Goal: Task Accomplishment & Management: Manage account settings

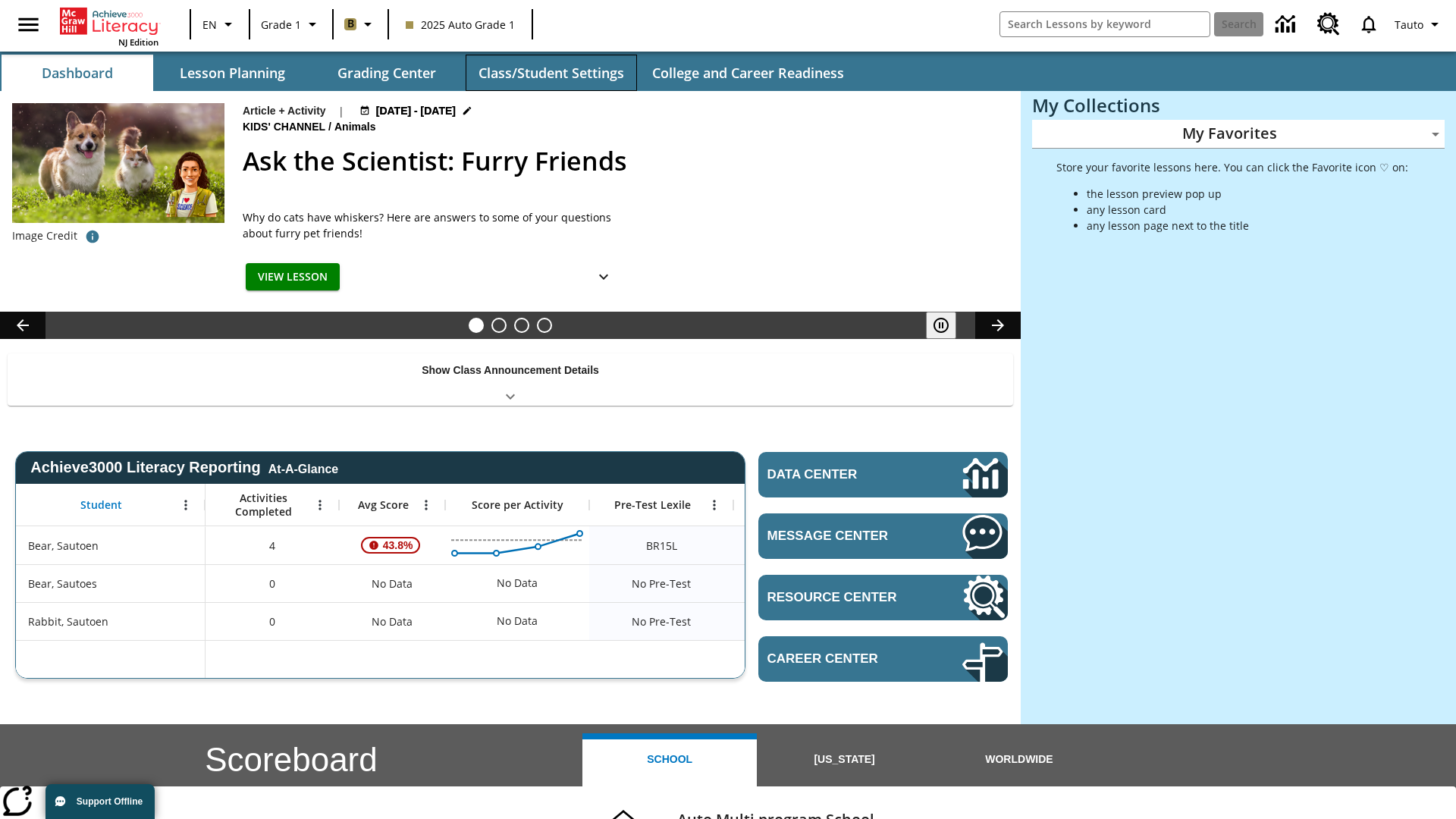
click at [551, 73] on button "Class/Student Settings" at bounding box center [551, 72] width 171 height 37
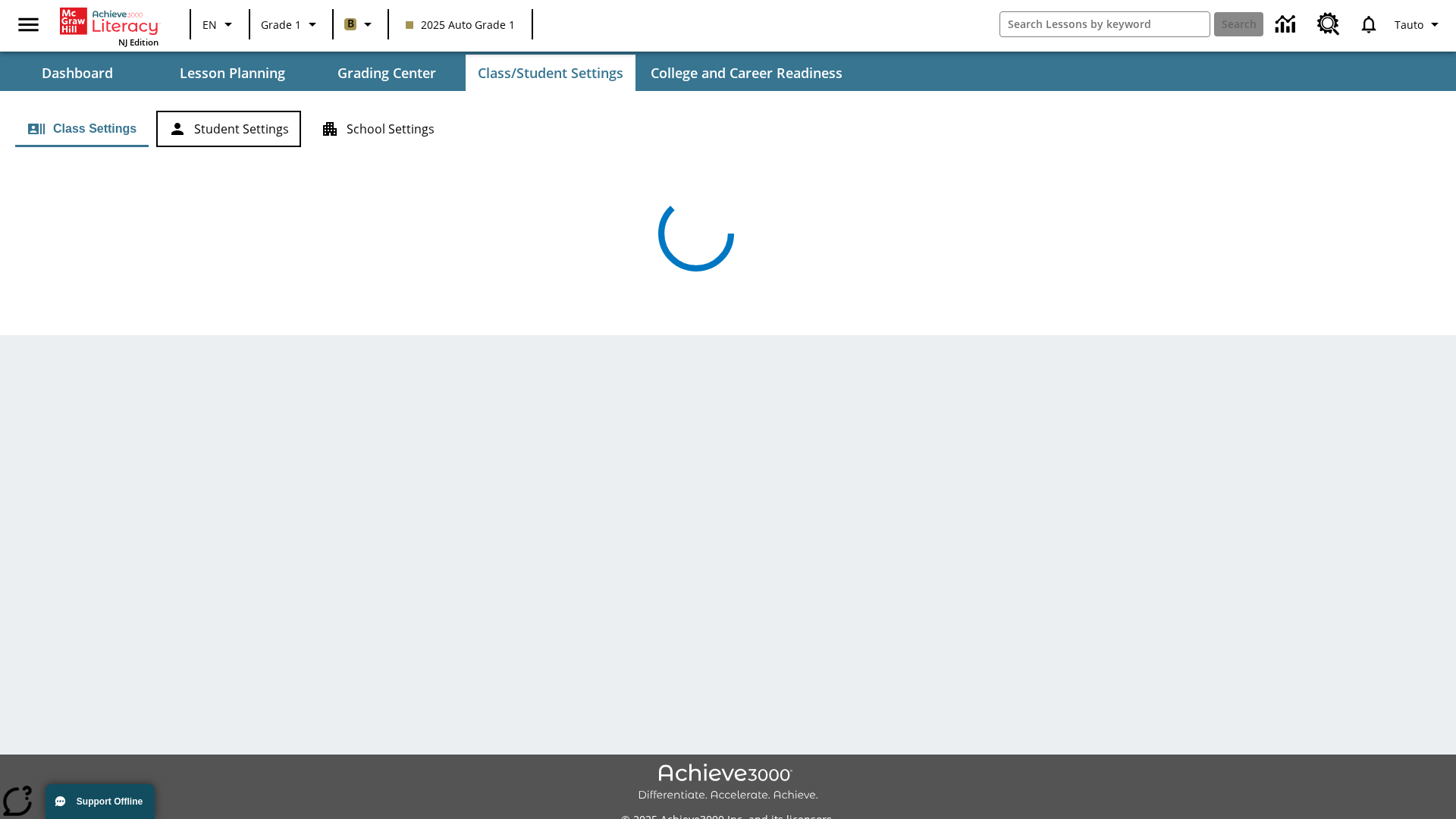
click at [228, 129] on button "Student Settings" at bounding box center [229, 128] width 145 height 37
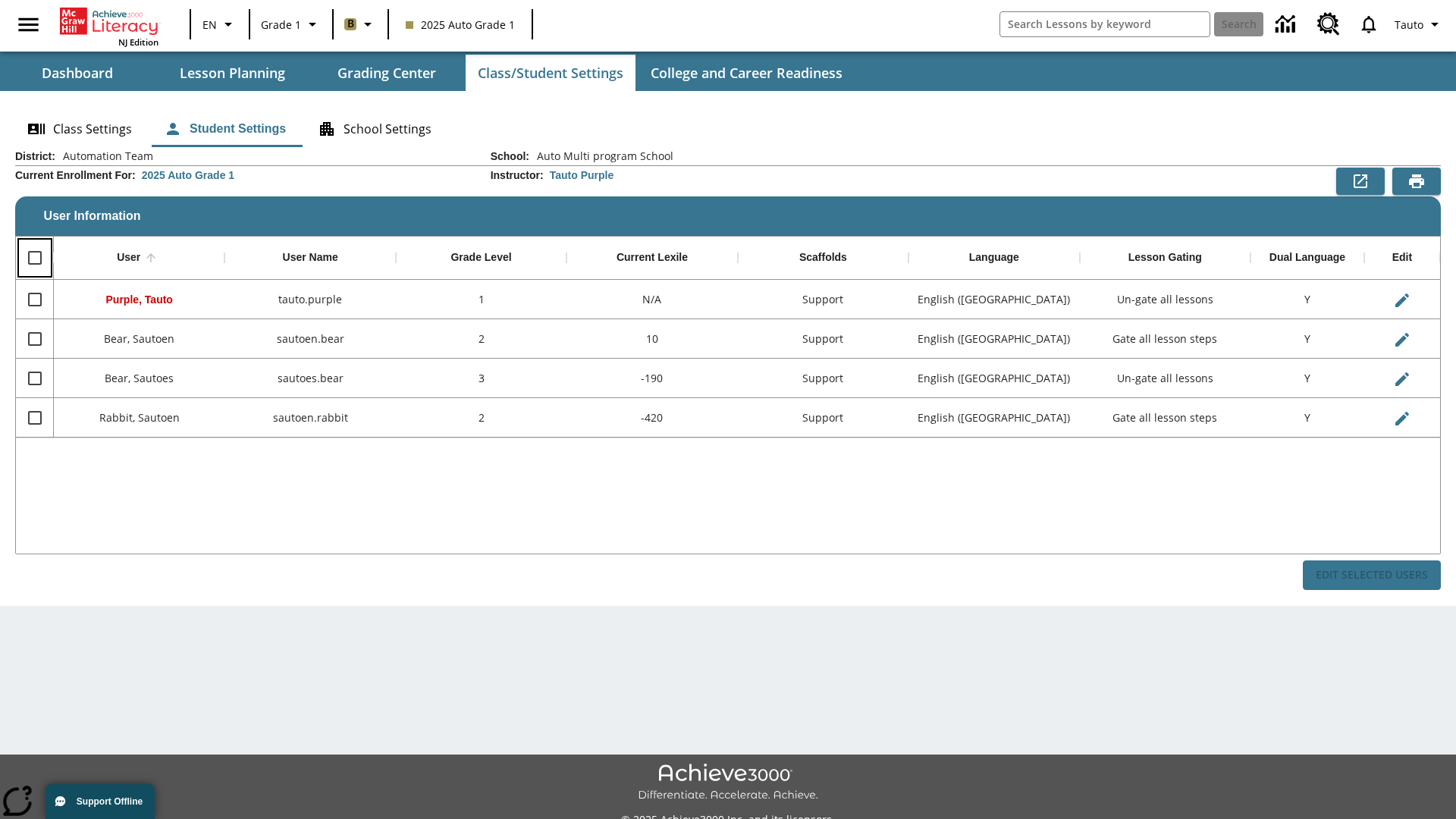
click at [34, 257] on input "Select all rows" at bounding box center [34, 257] width 32 height 32
checkbox input "true"
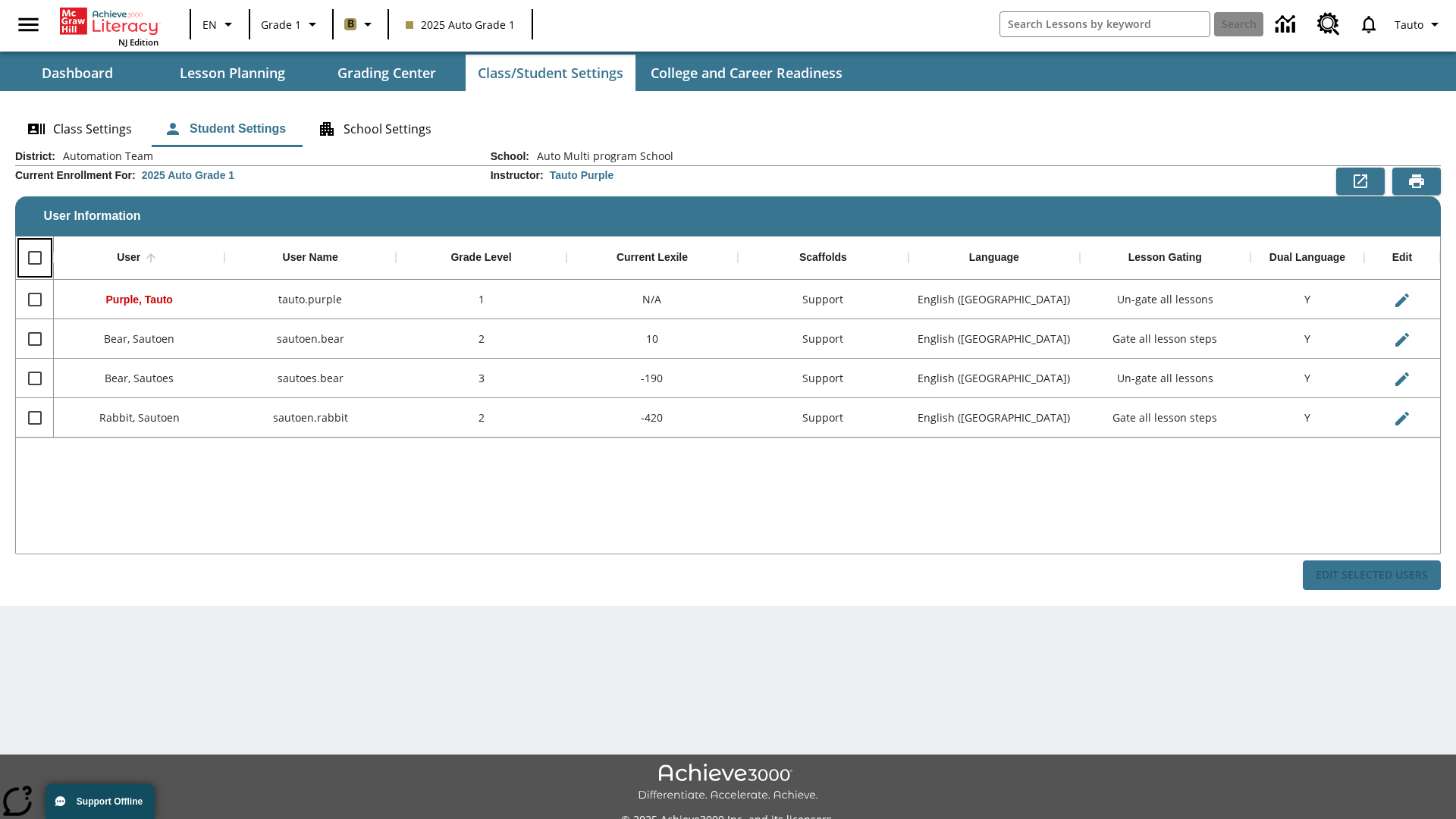
checkbox input "true"
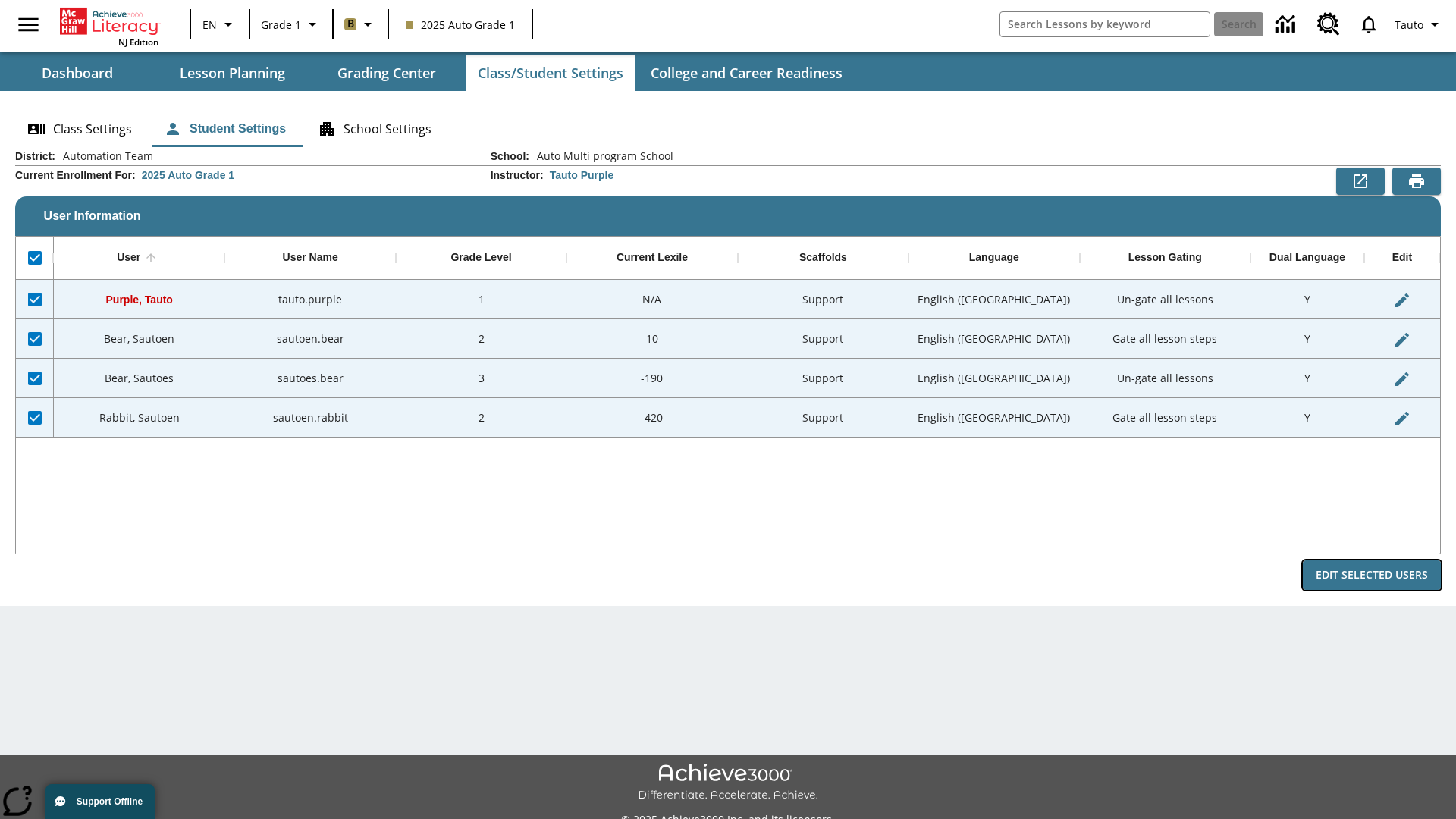
click at [1372, 575] on button "Edit Selected Users" at bounding box center [1372, 575] width 138 height 30
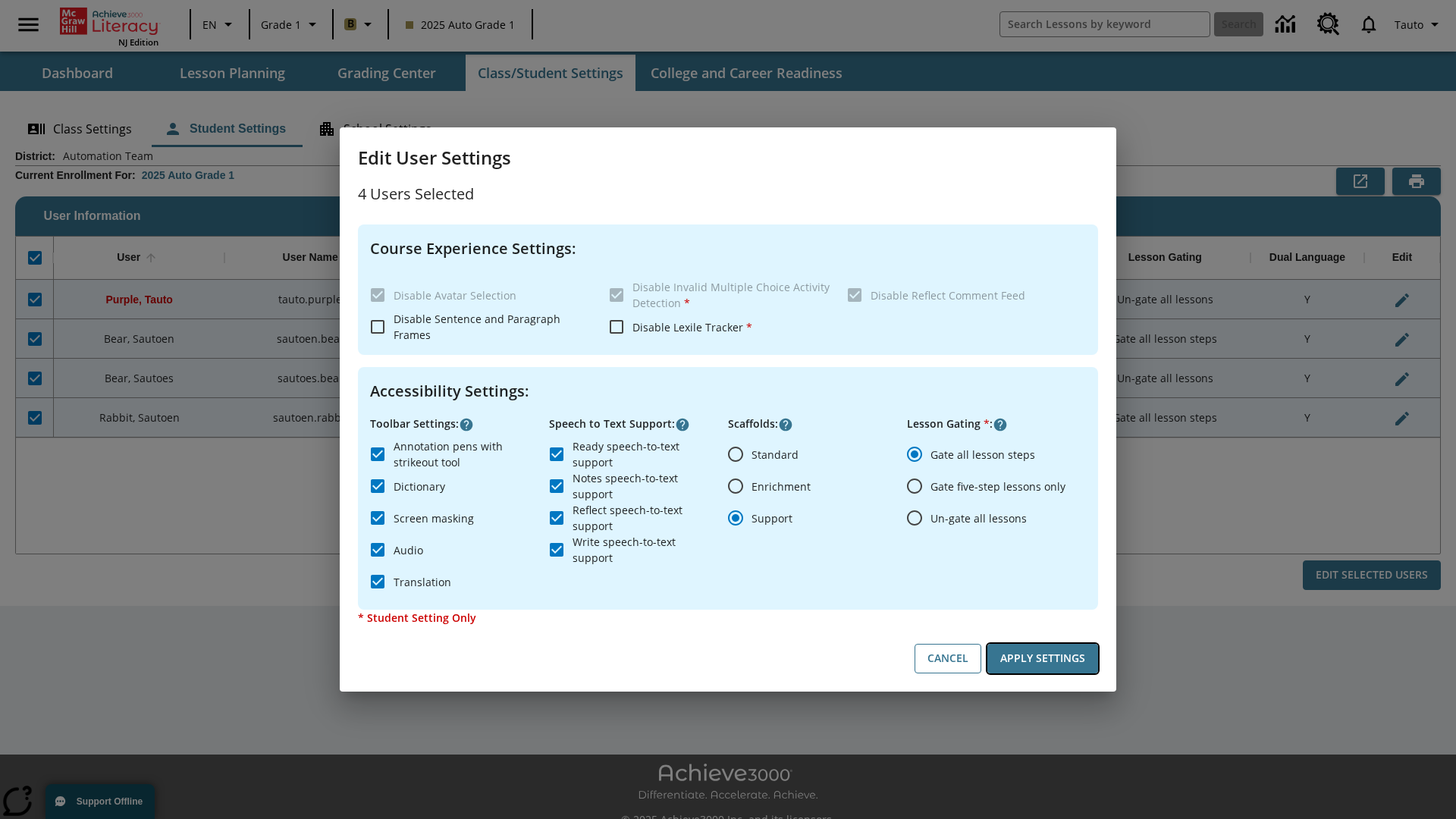
click at [1043, 658] on button "Apply Settings" at bounding box center [1043, 659] width 111 height 30
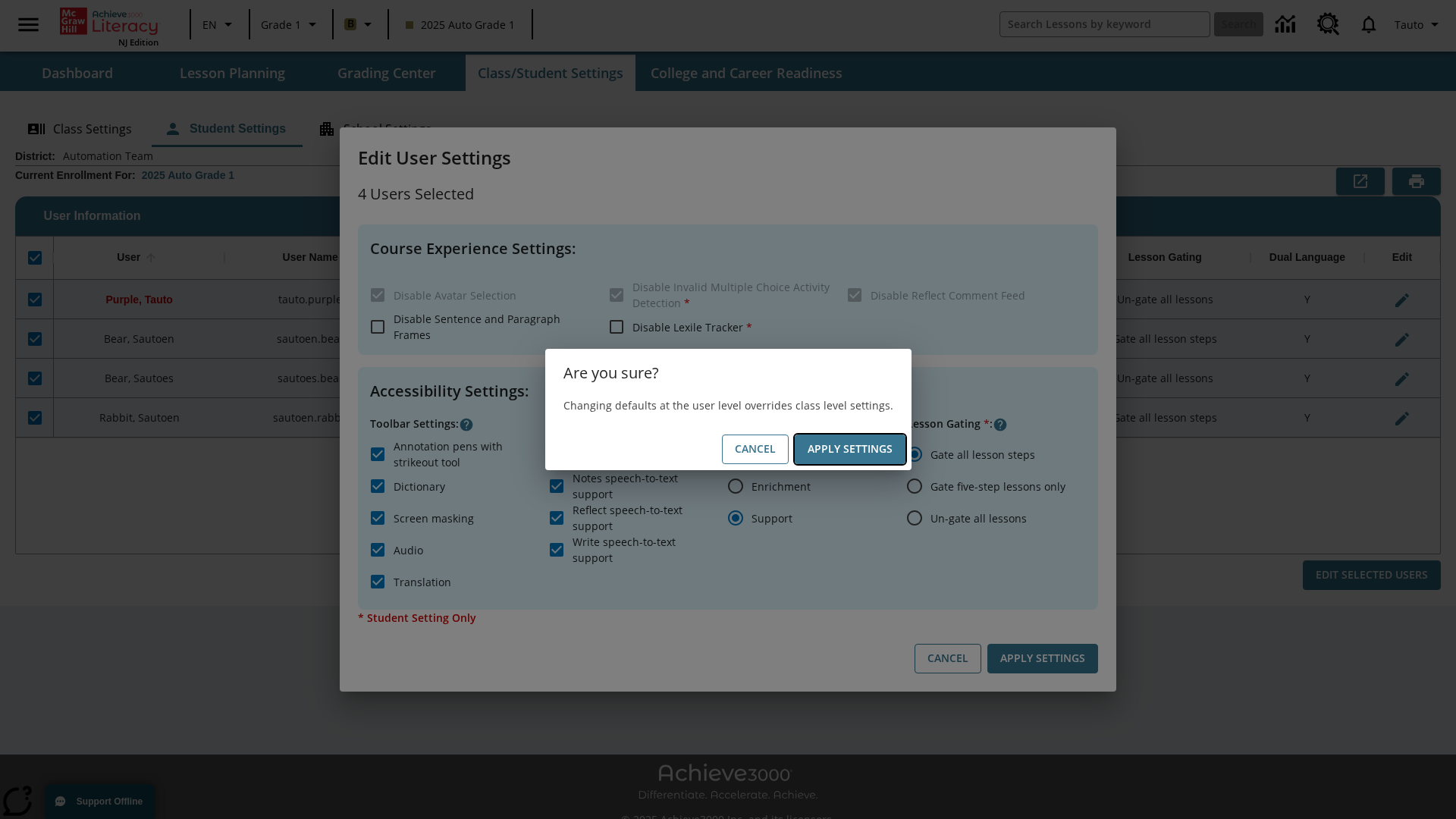
click at [850, 449] on button "Apply Settings" at bounding box center [850, 449] width 111 height 30
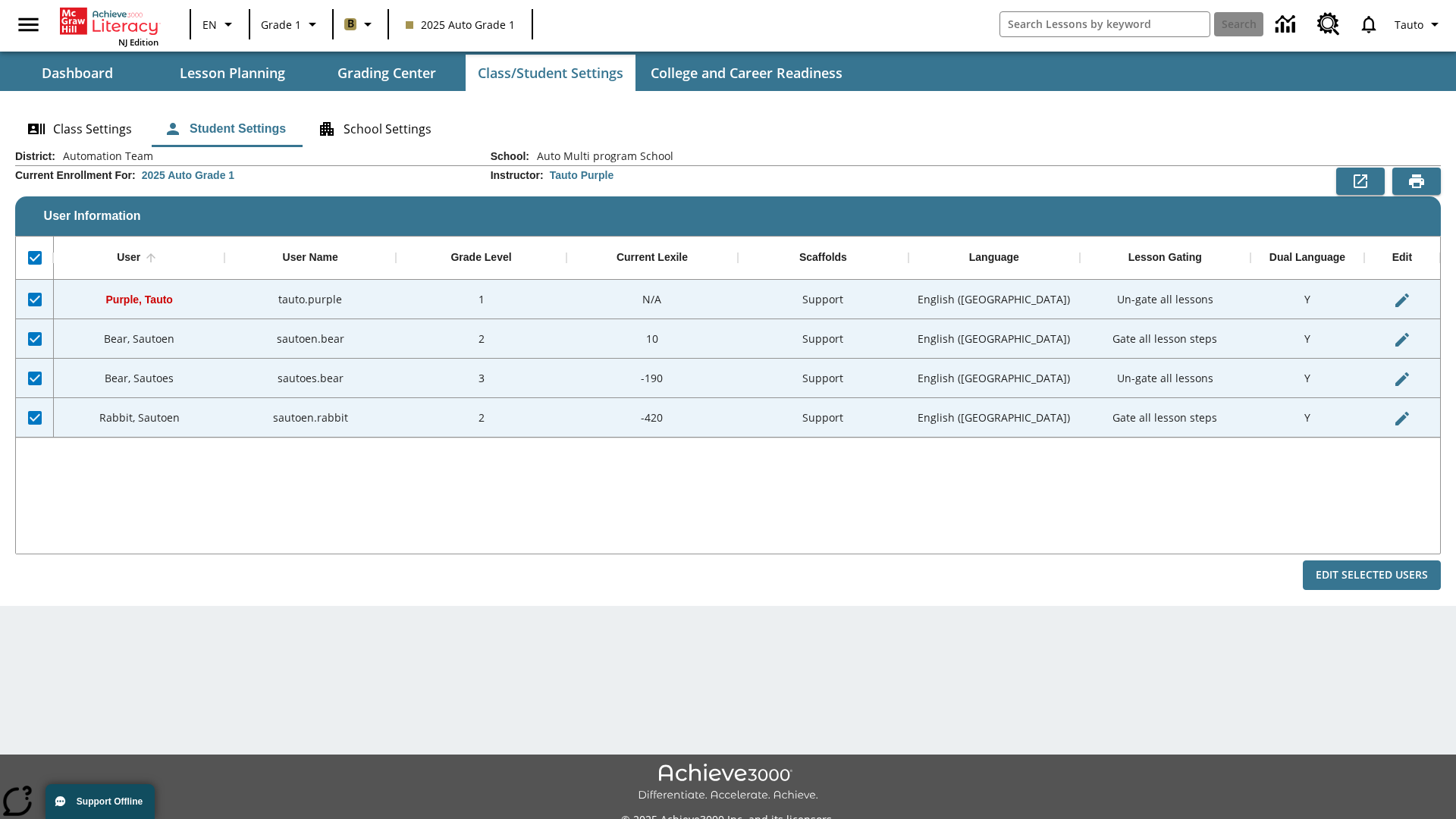
checkbox input "false"
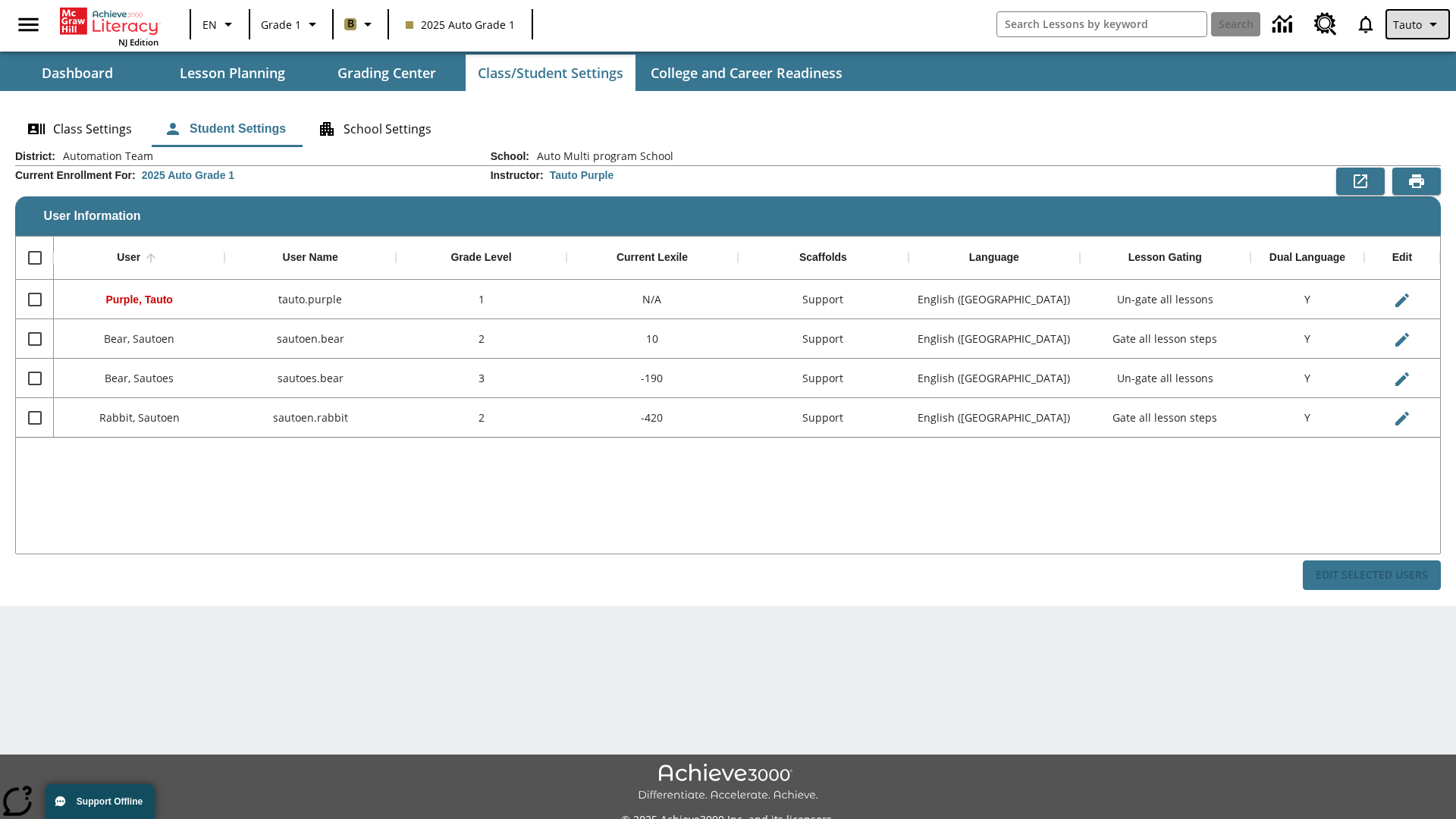
click at [1419, 24] on span "Tauto" at bounding box center [1408, 24] width 29 height 16
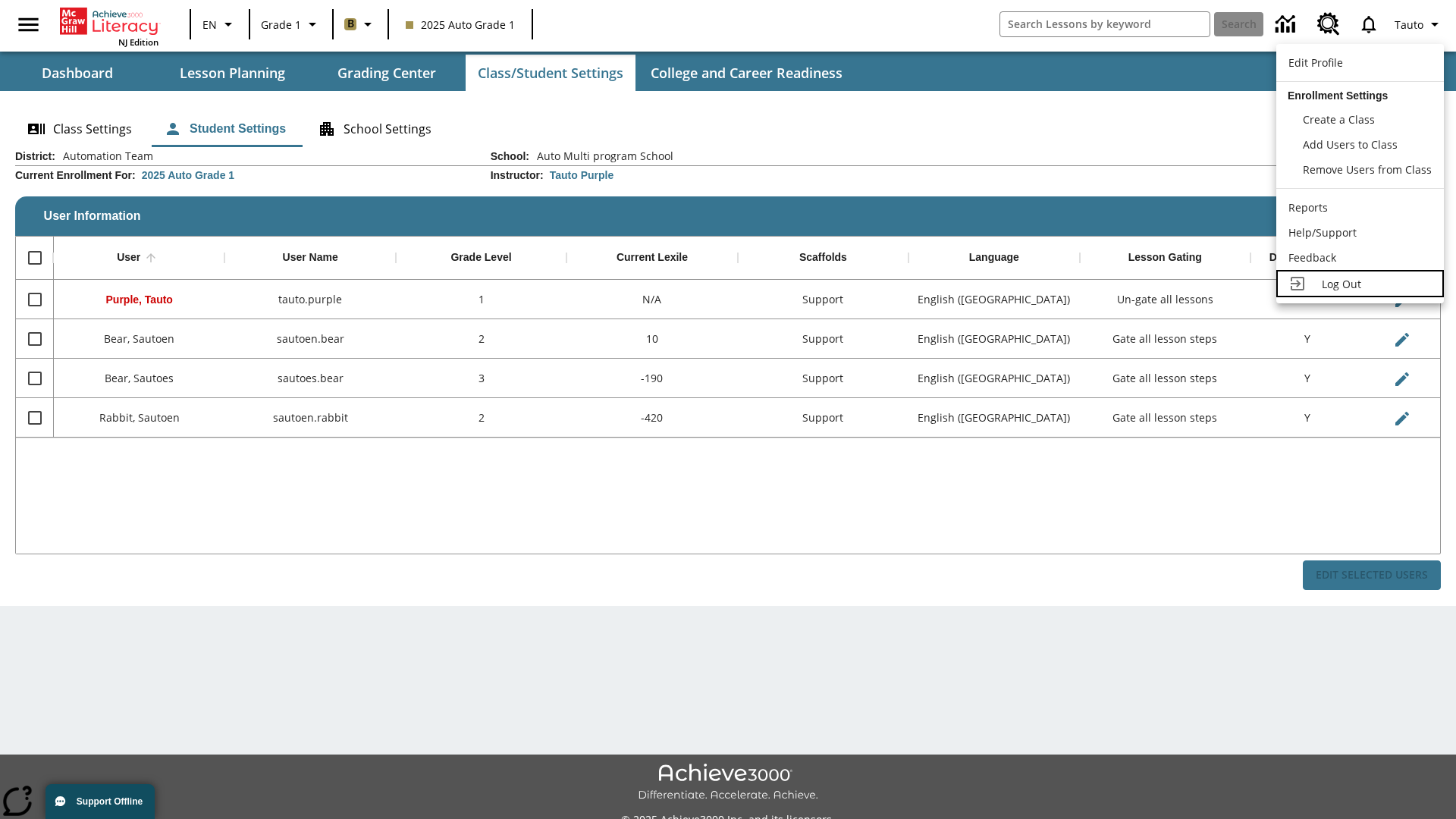
click at [1360, 284] on span "Log Out" at bounding box center [1342, 284] width 40 height 15
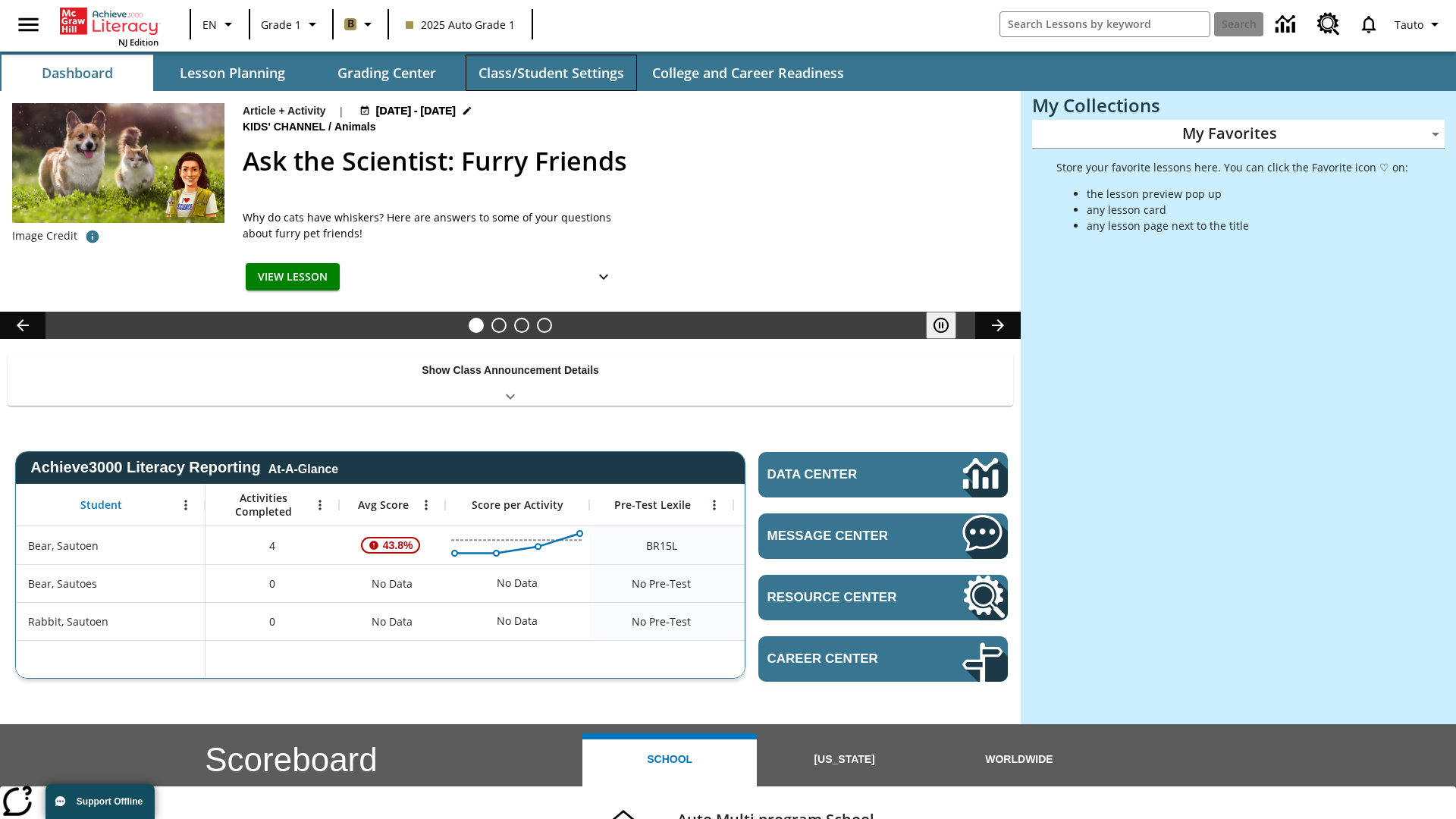
click at [551, 73] on button "Class/Student Settings" at bounding box center [551, 72] width 171 height 37
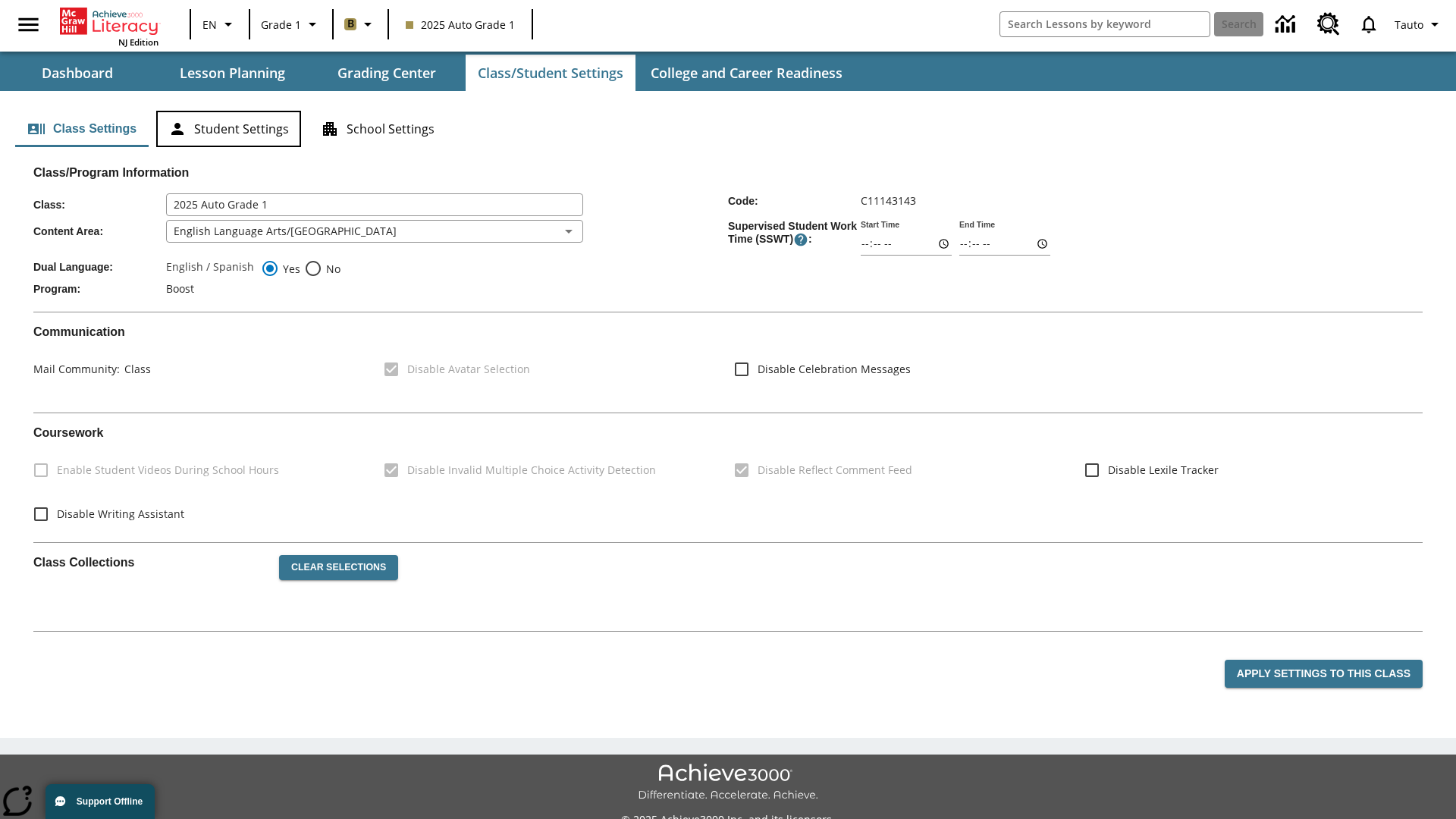
click at [228, 129] on button "Student Settings" at bounding box center [229, 128] width 145 height 37
